Goal: Information Seeking & Learning: Learn about a topic

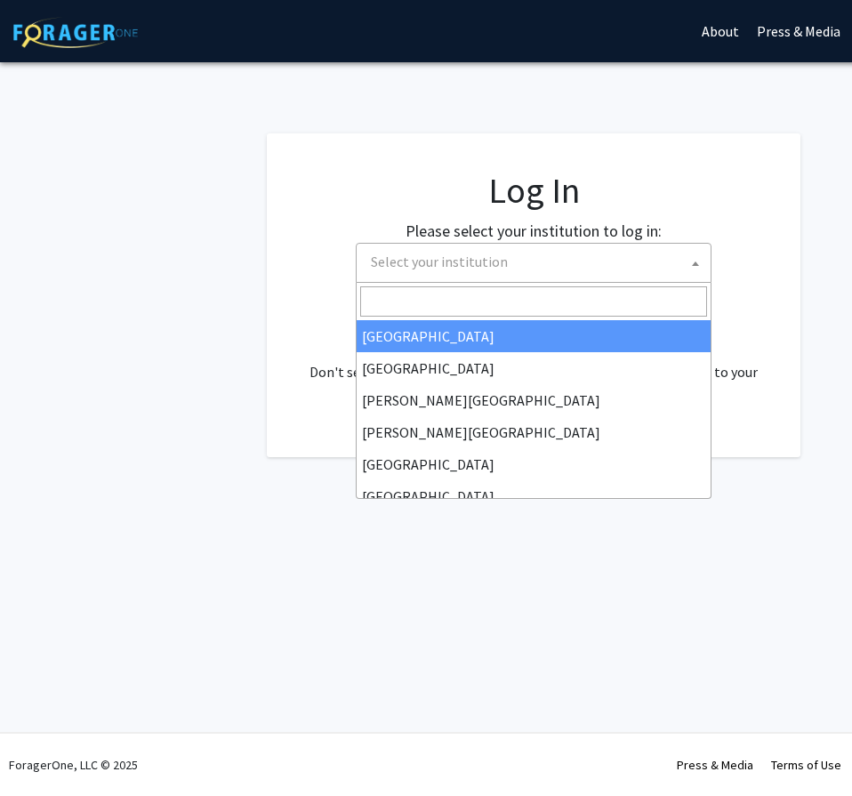
click at [543, 261] on span "Select your institution" at bounding box center [537, 262] width 347 height 36
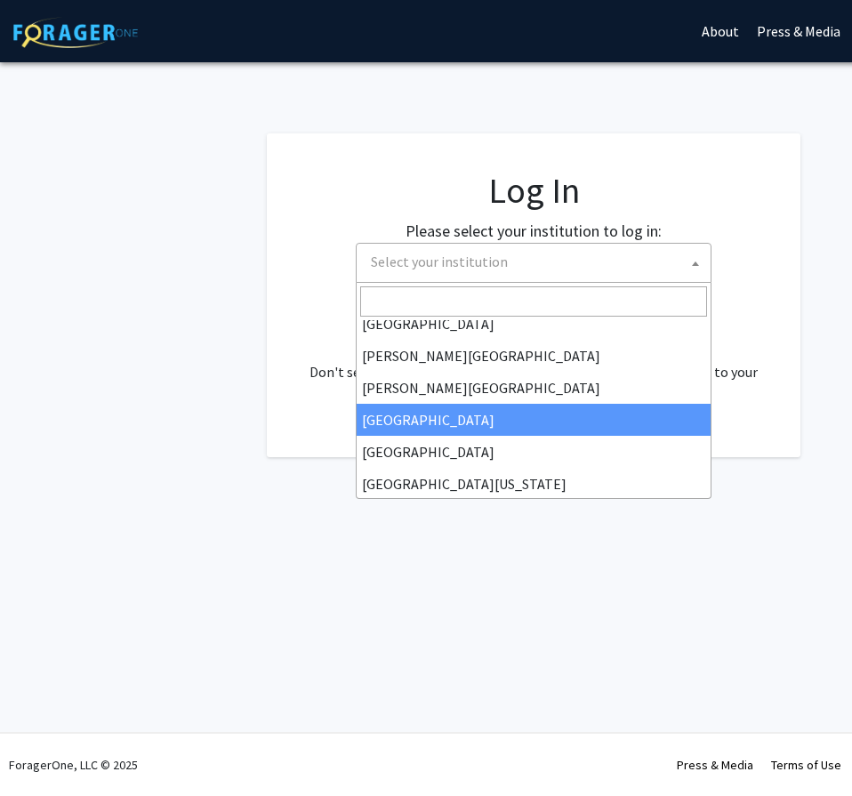
scroll to position [89, 0]
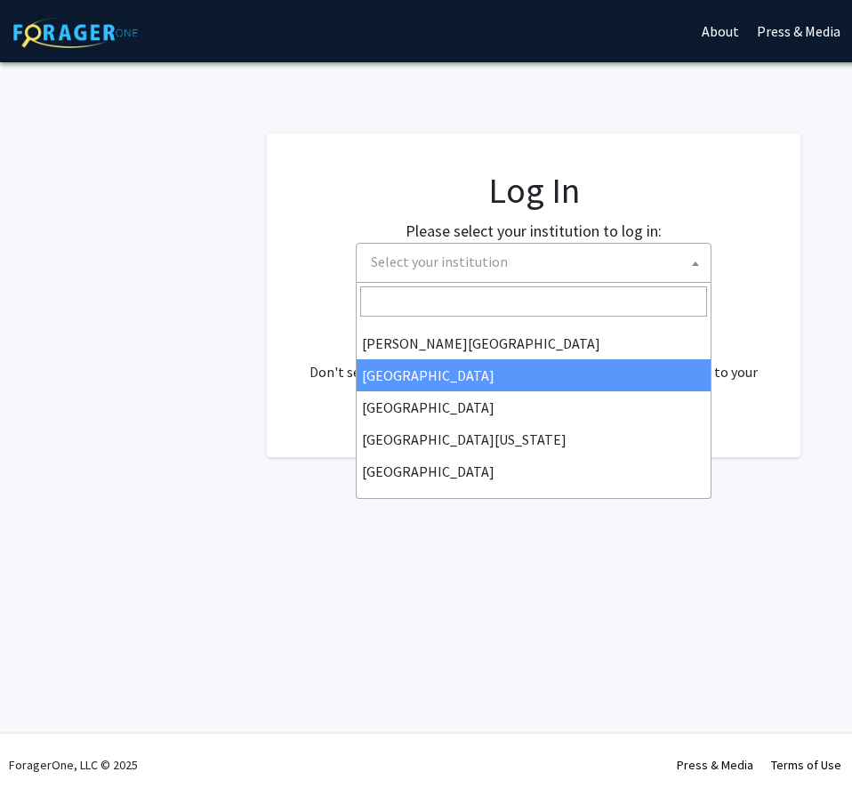
select select "6"
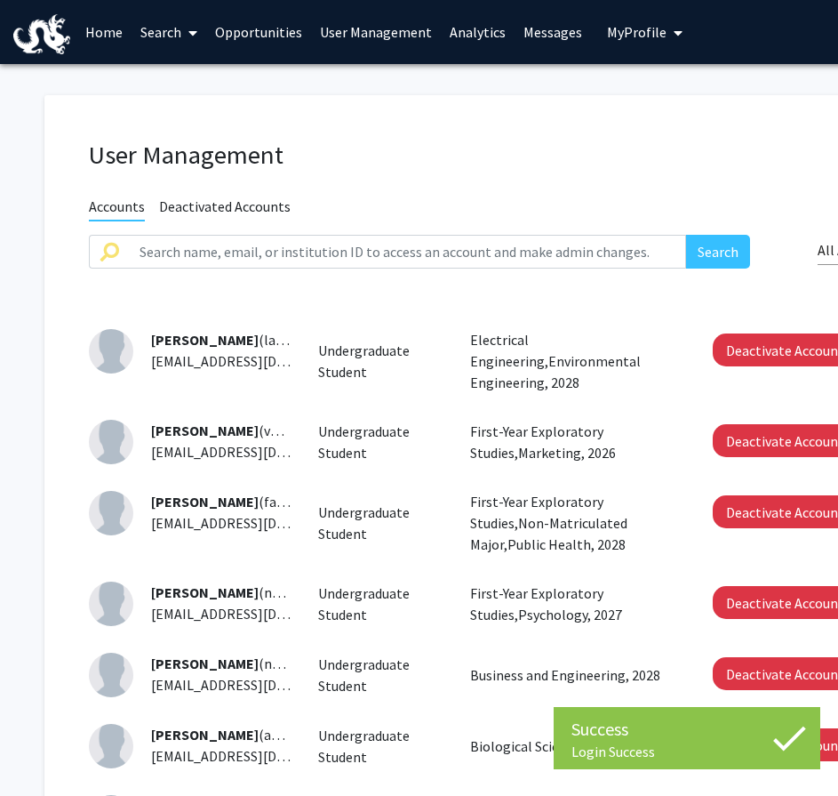
click at [645, 39] on span "My Profile" at bounding box center [637, 32] width 60 height 18
click at [468, 21] on link "Analytics" at bounding box center [478, 32] width 74 height 62
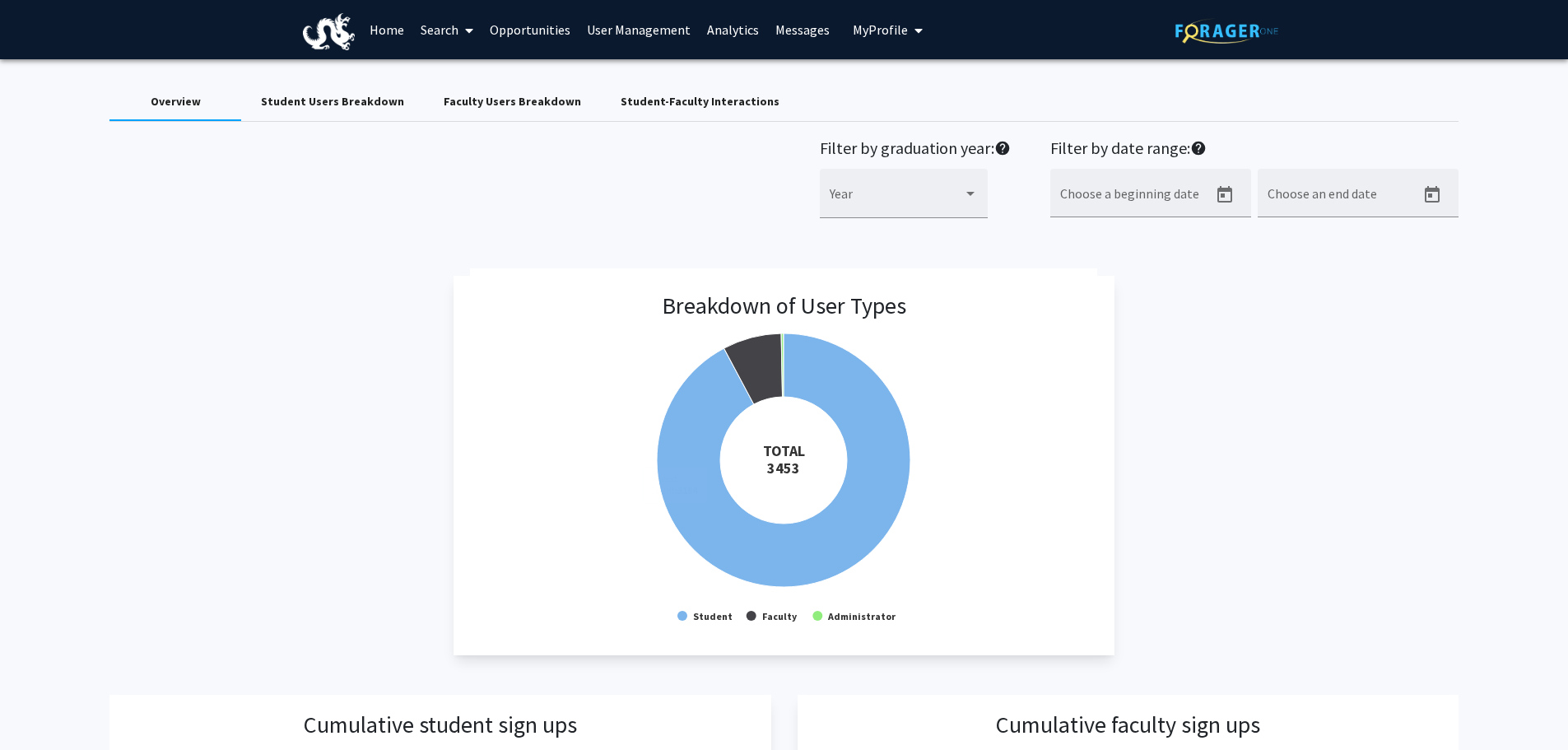
click at [296, 102] on div "Student Users Breakdown" at bounding box center [332, 101] width 143 height 18
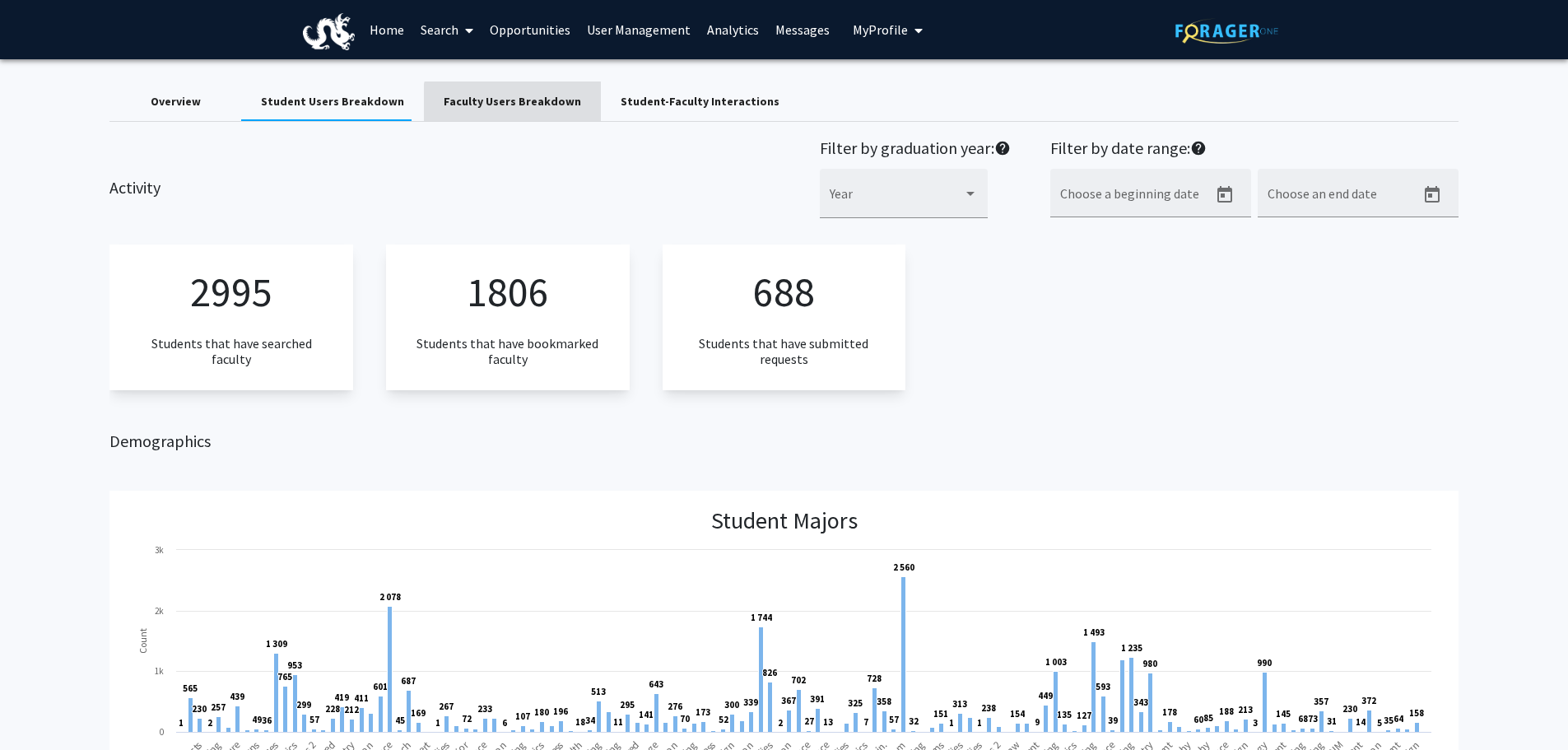
click at [527, 106] on div "Faculty Users Breakdown" at bounding box center [512, 101] width 137 height 18
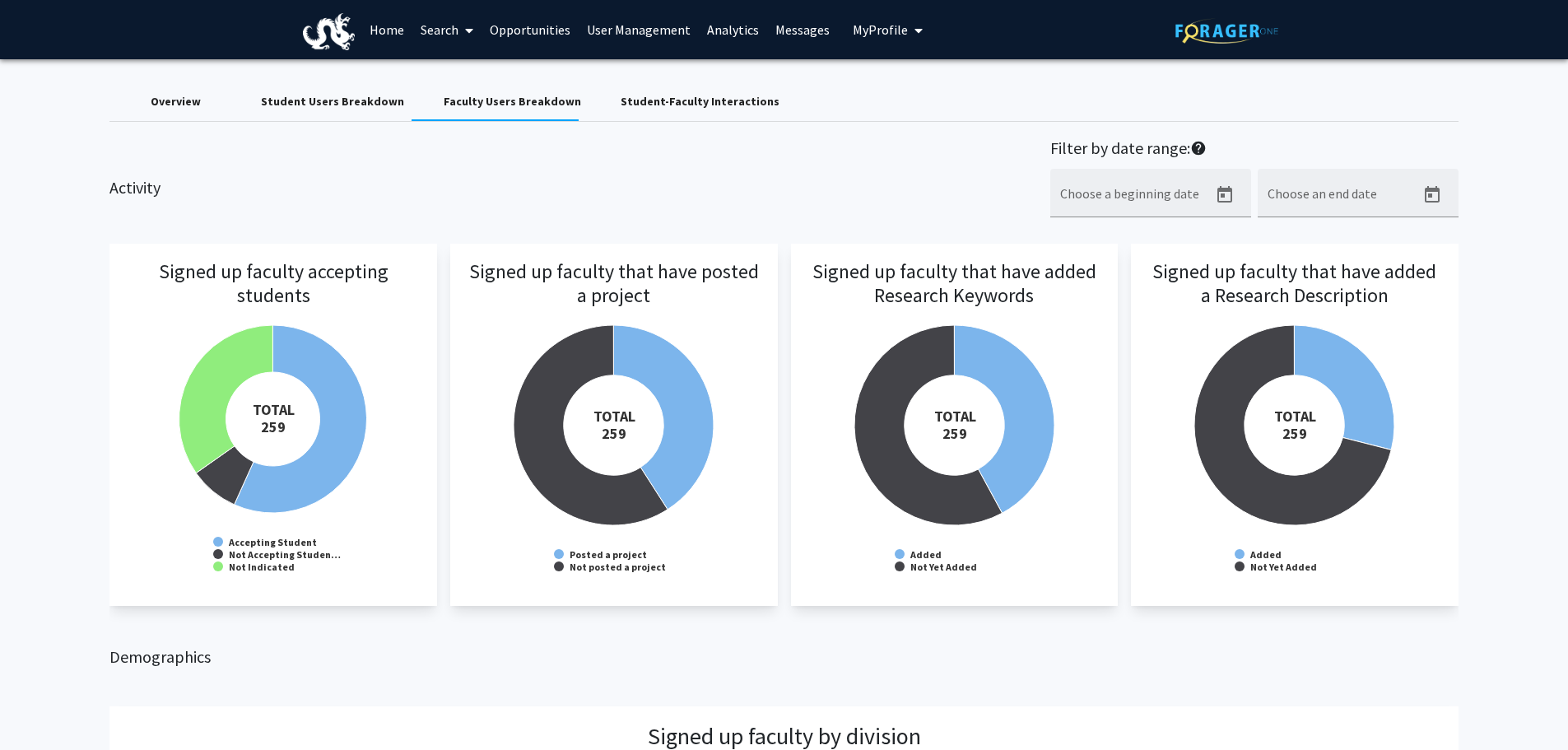
click at [650, 107] on div "Student-Faculty Interactions" at bounding box center [700, 101] width 159 height 18
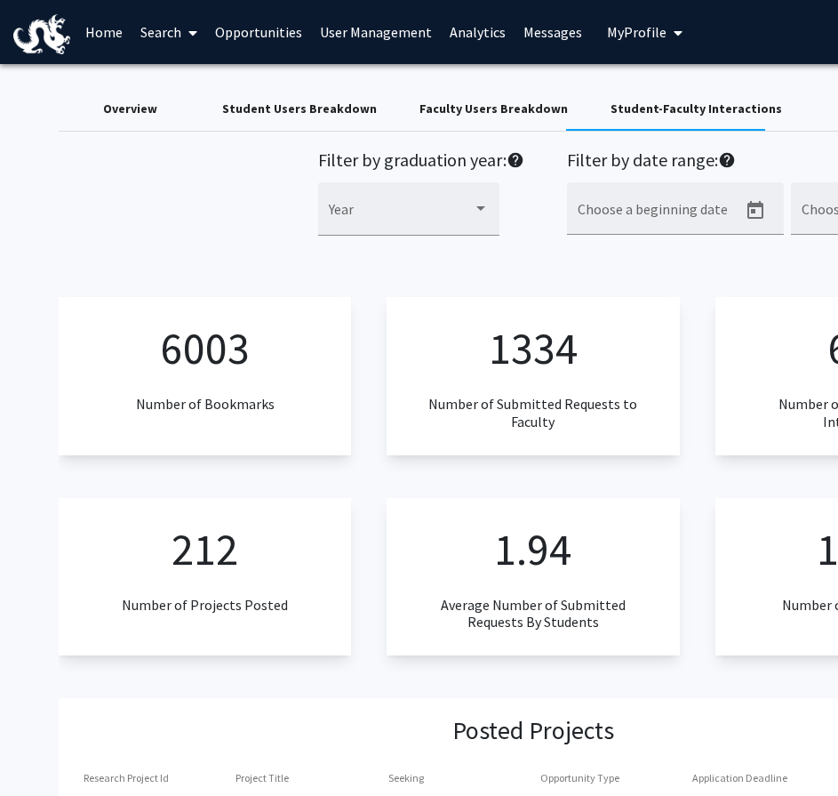
click at [338, 108] on div "Student Users Breakdown" at bounding box center [299, 109] width 155 height 19
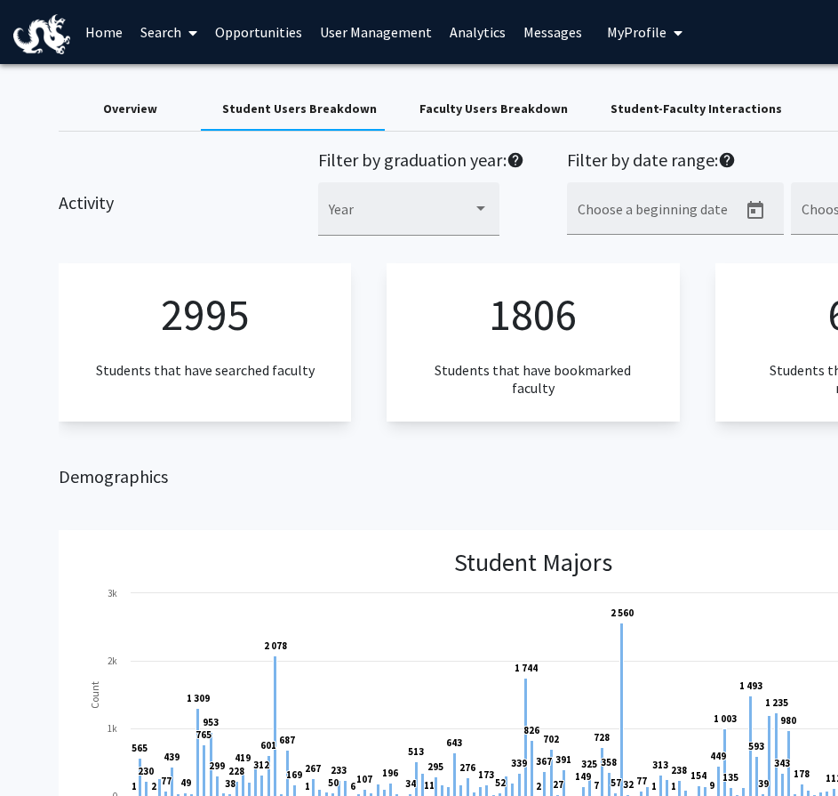
click at [132, 112] on div "Overview" at bounding box center [130, 109] width 54 height 19
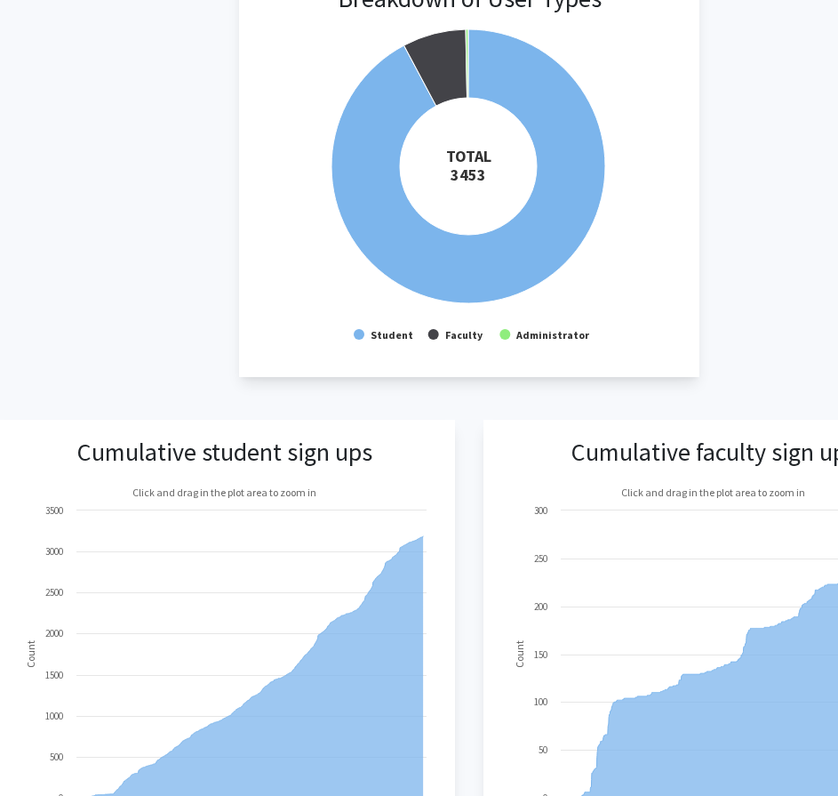
scroll to position [196, 64]
